Goal: Ask a question

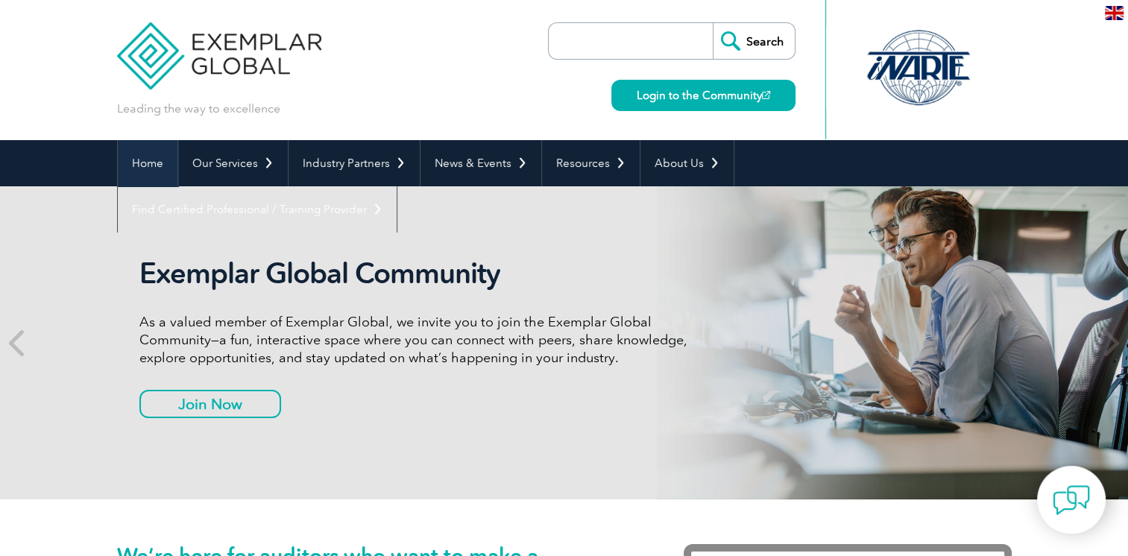
click at [144, 171] on link "Home" at bounding box center [148, 163] width 60 height 46
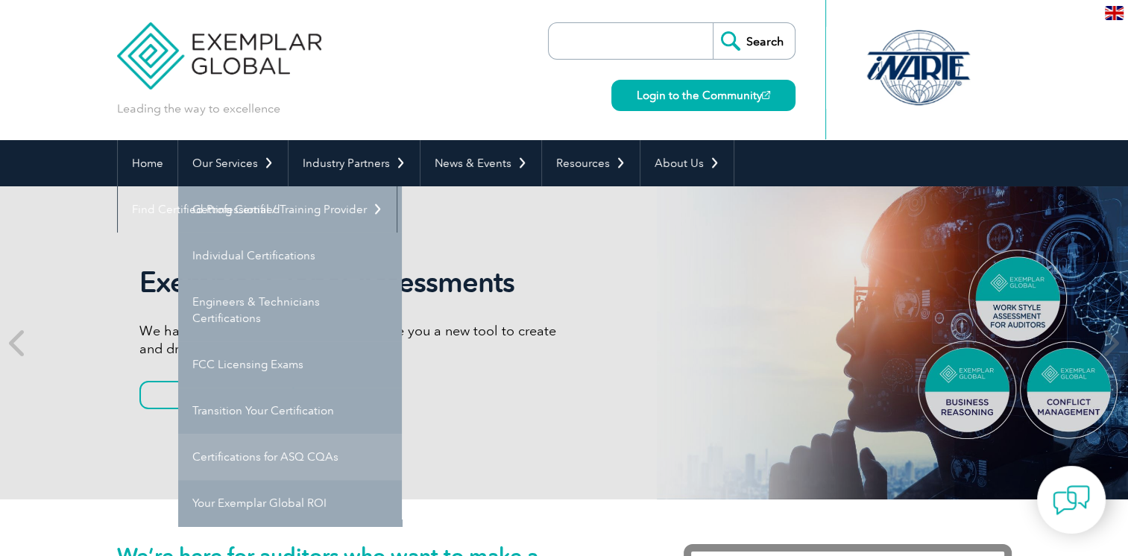
click at [246, 464] on link "Certifications for ASQ CQAs" at bounding box center [290, 457] width 224 height 46
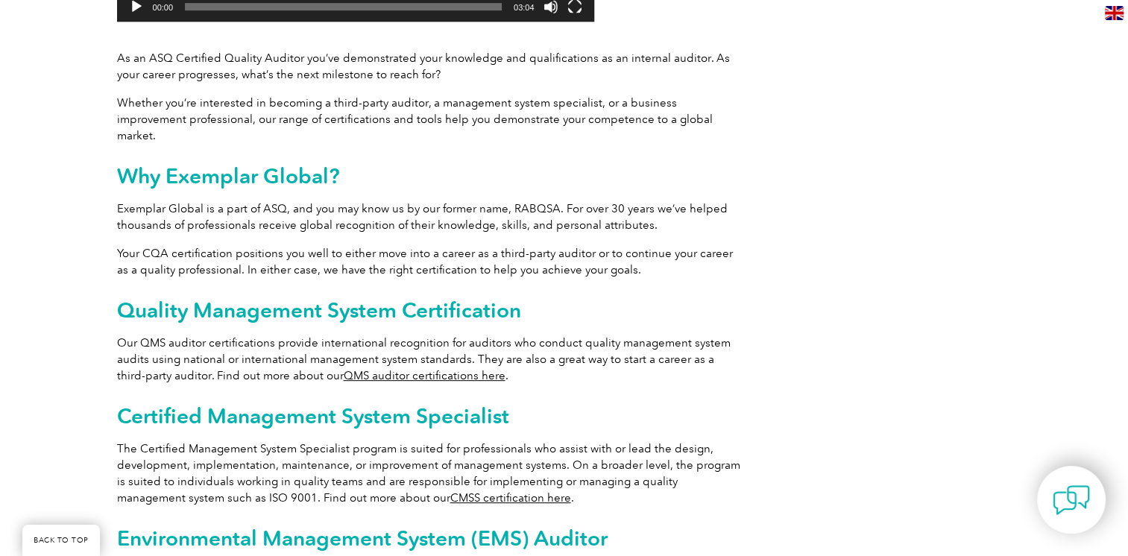
scroll to position [671, 0]
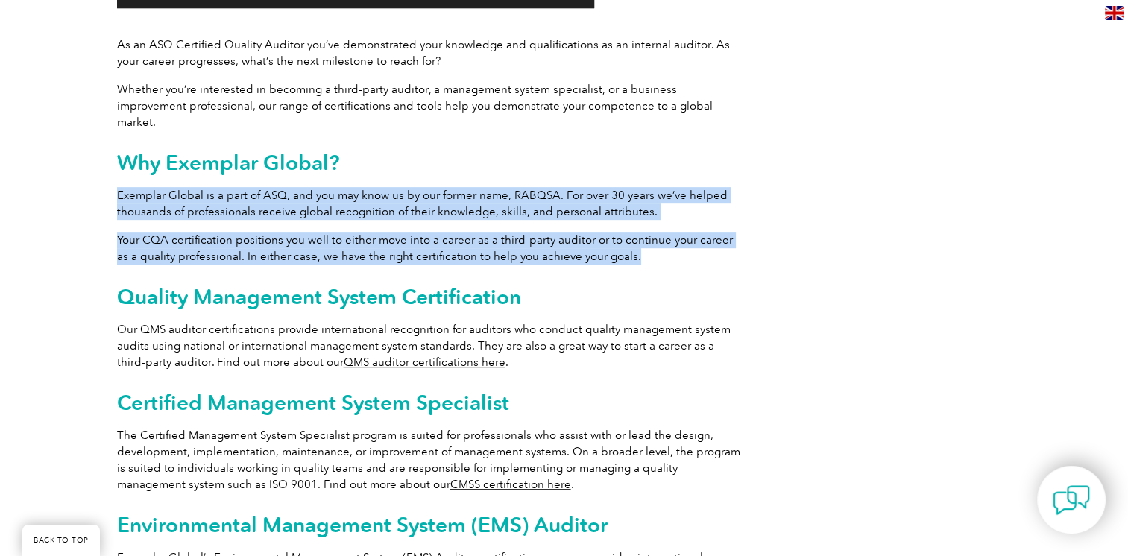
drag, startPoint x: 119, startPoint y: 179, endPoint x: 669, endPoint y: 243, distance: 553.8
click at [669, 243] on div "Achieve more with Exemplar Global Video Player https://exemplarglobal.org/wp-co…" at bounding box center [430, 324] width 626 height 1243
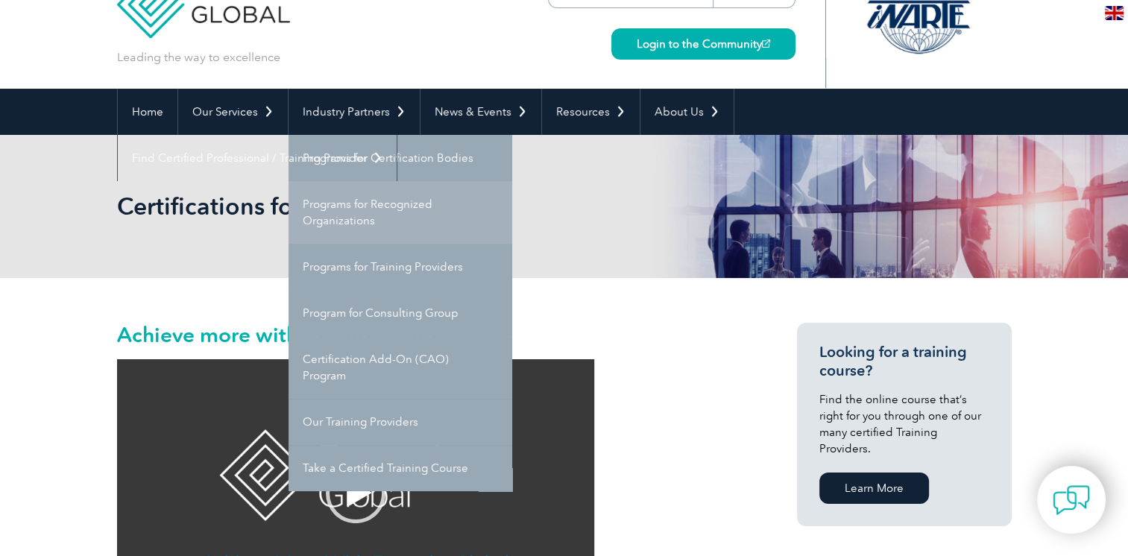
scroll to position [75, 0]
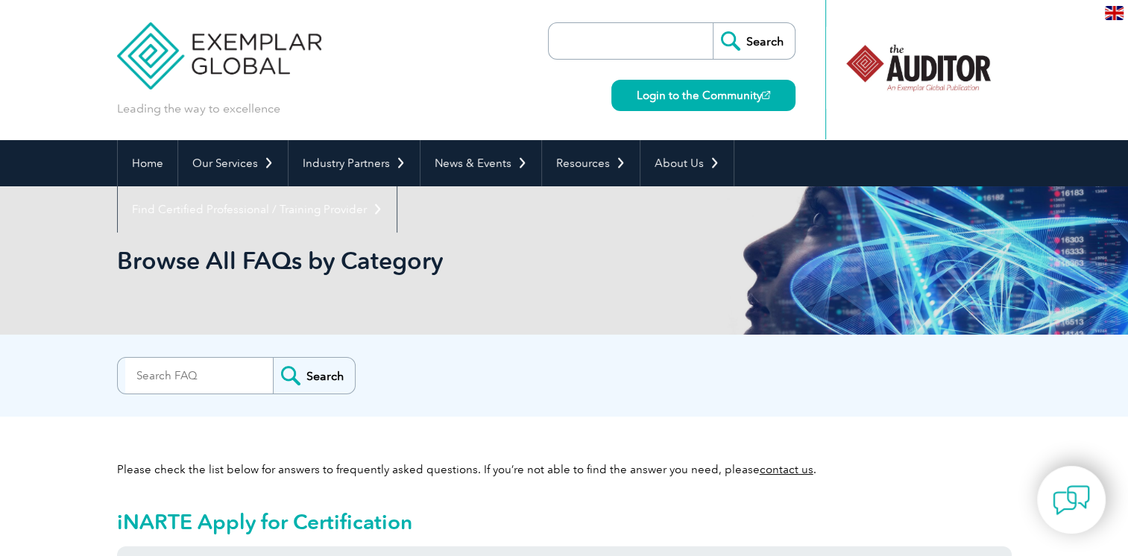
click at [195, 373] on input "search" at bounding box center [199, 376] width 148 height 36
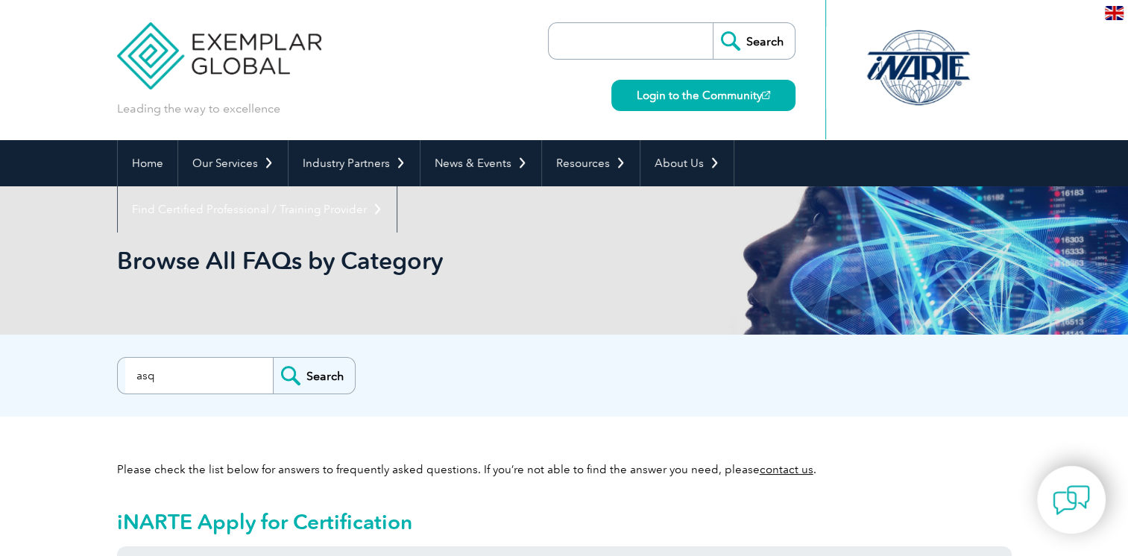
type input "asq"
click at [280, 373] on input "Search" at bounding box center [314, 376] width 82 height 36
